Goal: Navigation & Orientation: Find specific page/section

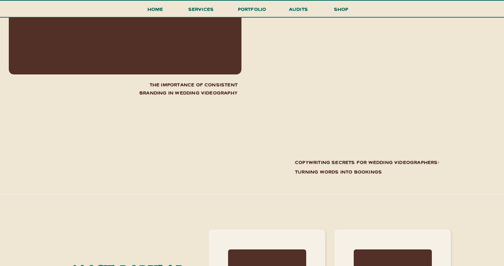
scroll to position [2569, 0]
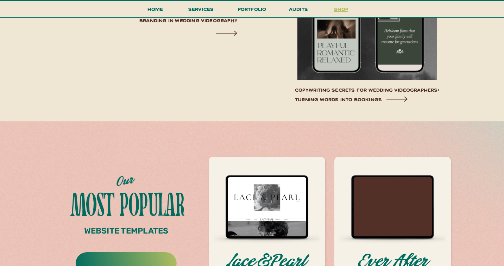
click at [342, 10] on h3 "shop" at bounding box center [341, 11] width 34 height 12
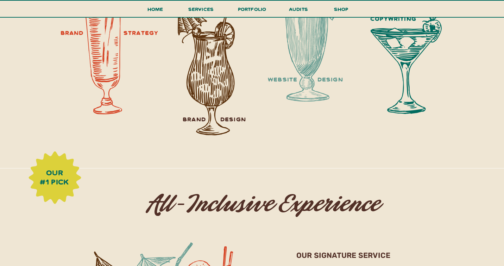
scroll to position [0, 0]
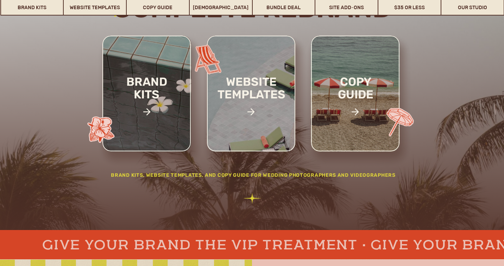
scroll to position [121, 0]
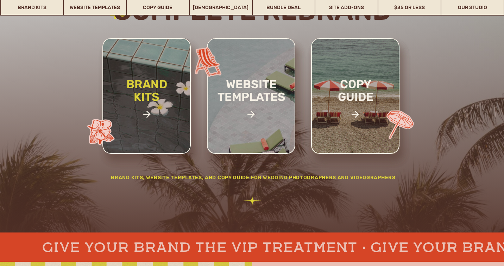
click at [135, 99] on h2 "brand kits" at bounding box center [147, 102] width 60 height 49
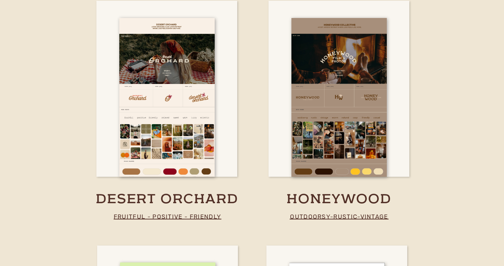
scroll to position [0, 0]
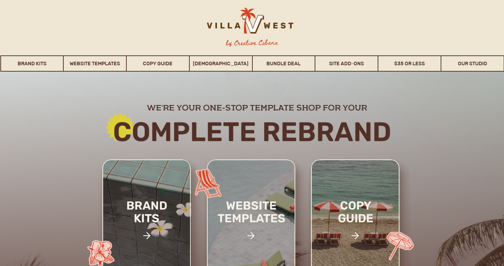
click at [261, 25] on div at bounding box center [249, 24] width 111 height 33
